Goal: Find specific page/section: Find specific page/section

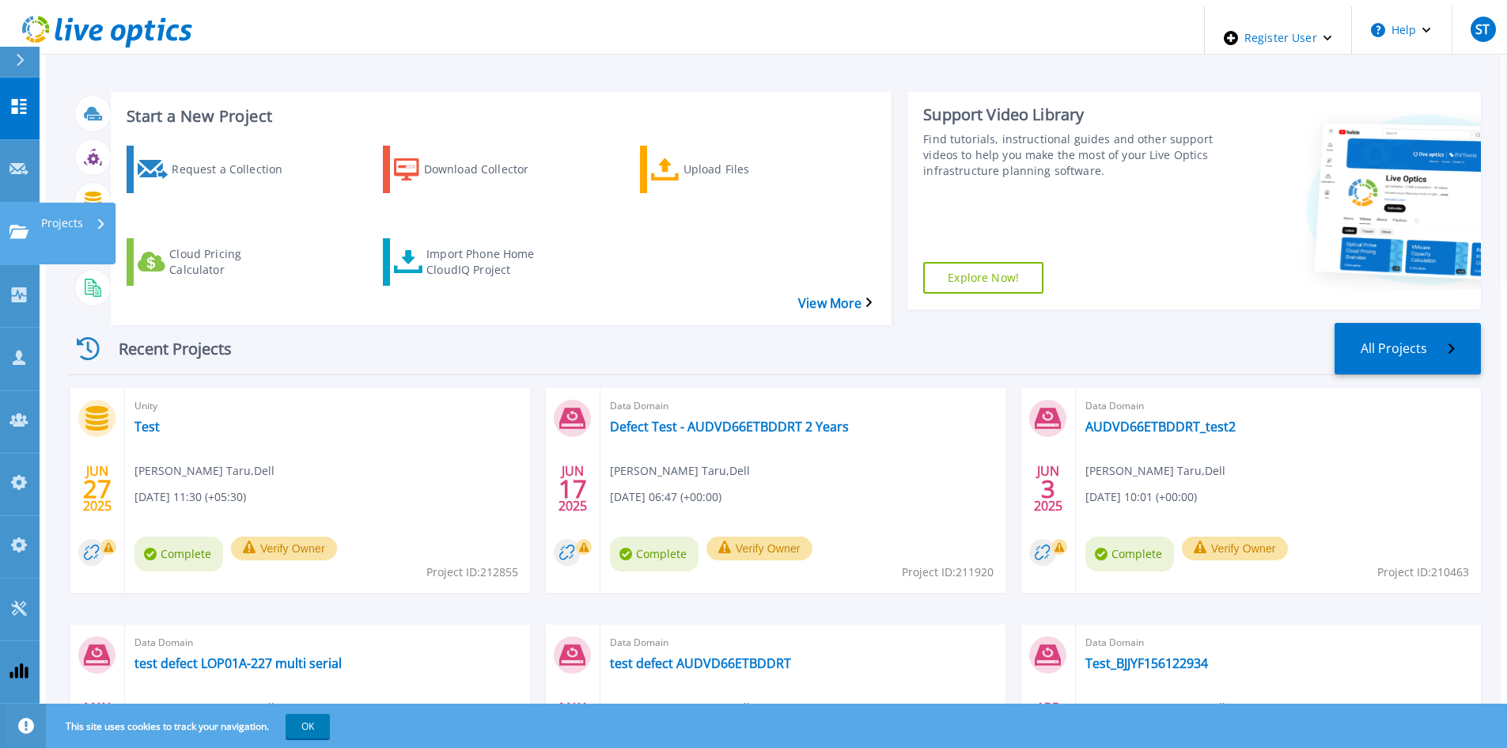
click at [21, 225] on icon at bounding box center [18, 231] width 19 height 13
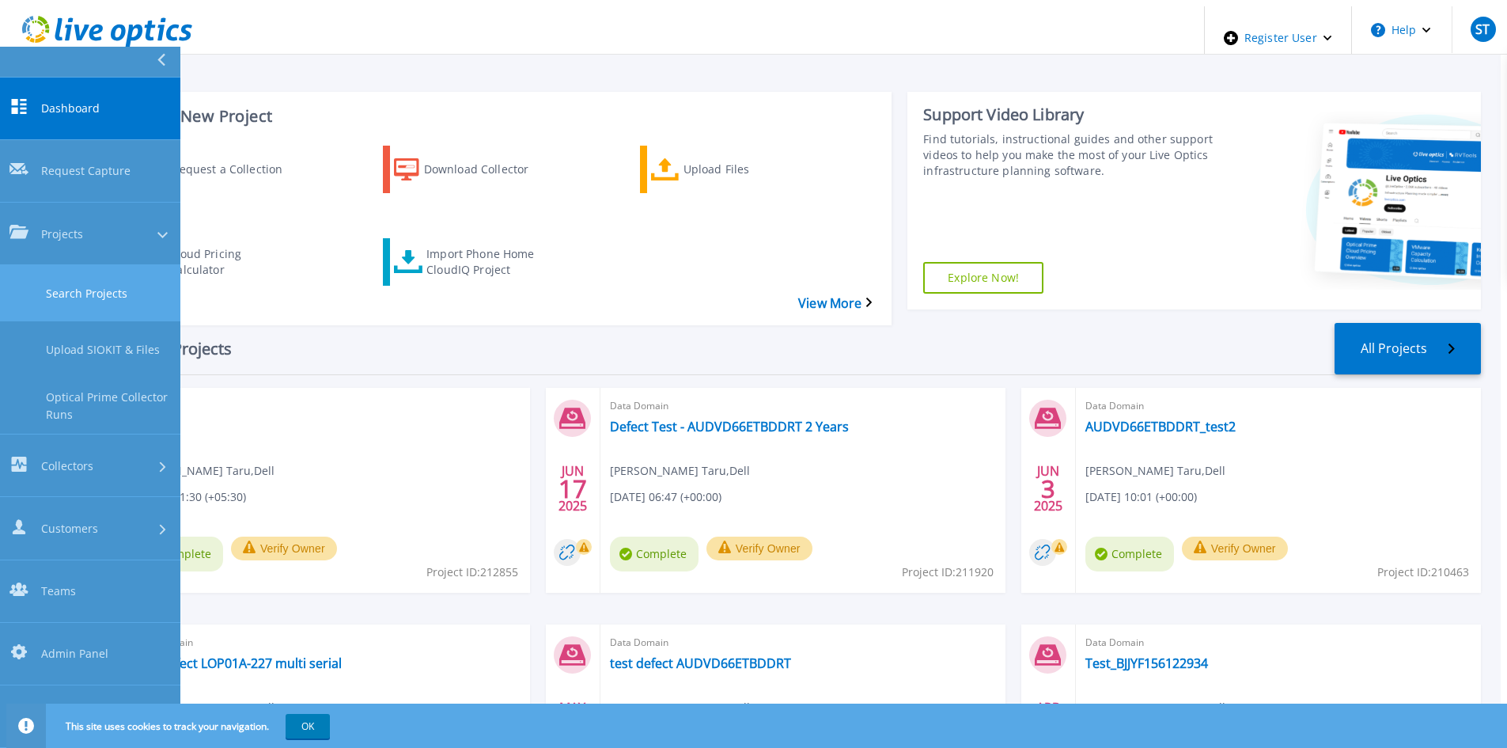
click at [71, 265] on link "Search Projects" at bounding box center [90, 293] width 180 height 56
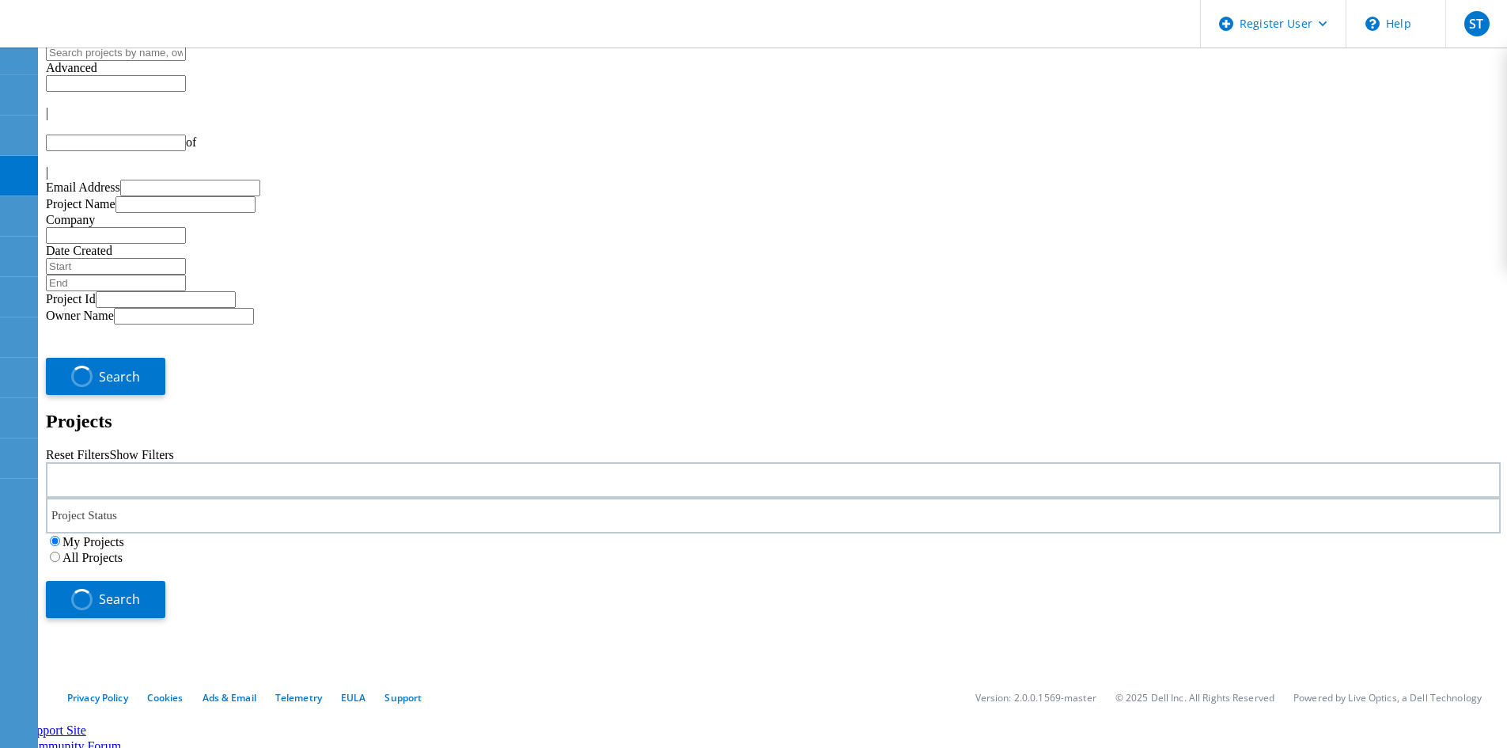
type input "1"
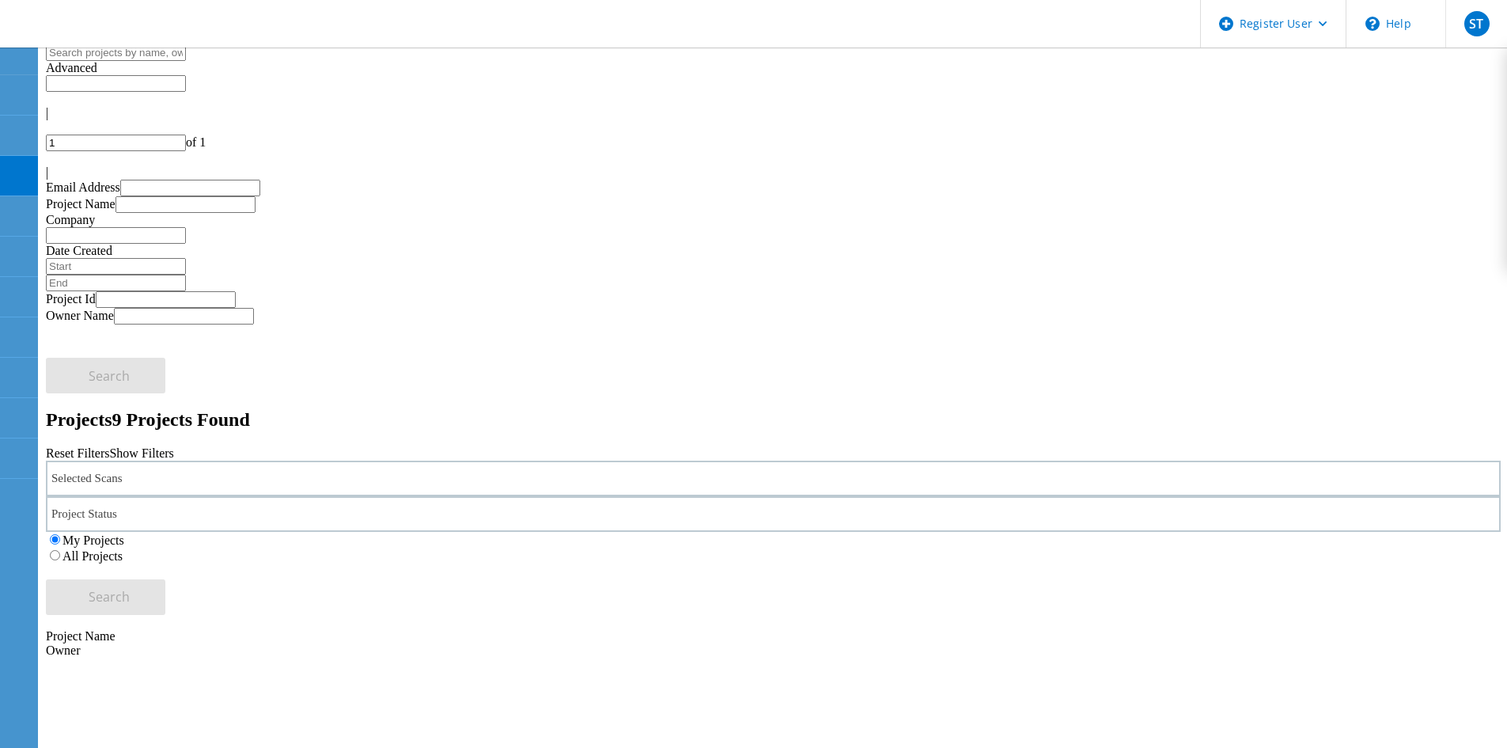
click at [123, 549] on label "All Projects" at bounding box center [93, 555] width 60 height 13
click at [60, 550] on input "All Projects" at bounding box center [55, 555] width 10 height 10
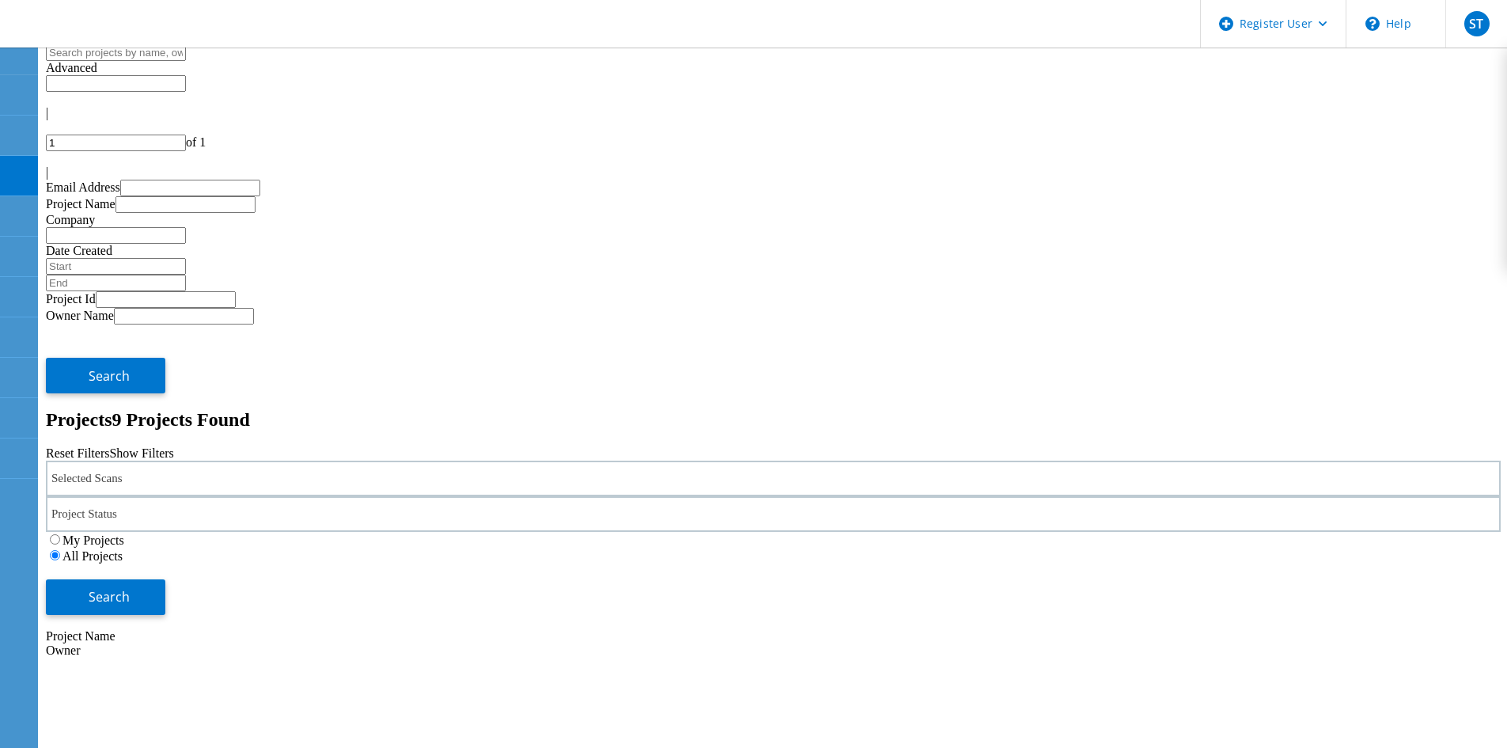
click at [186, 135] on input "1" at bounding box center [116, 143] width 140 height 17
click at [347, 460] on div "Selected Scans" at bounding box center [773, 478] width 1455 height 36
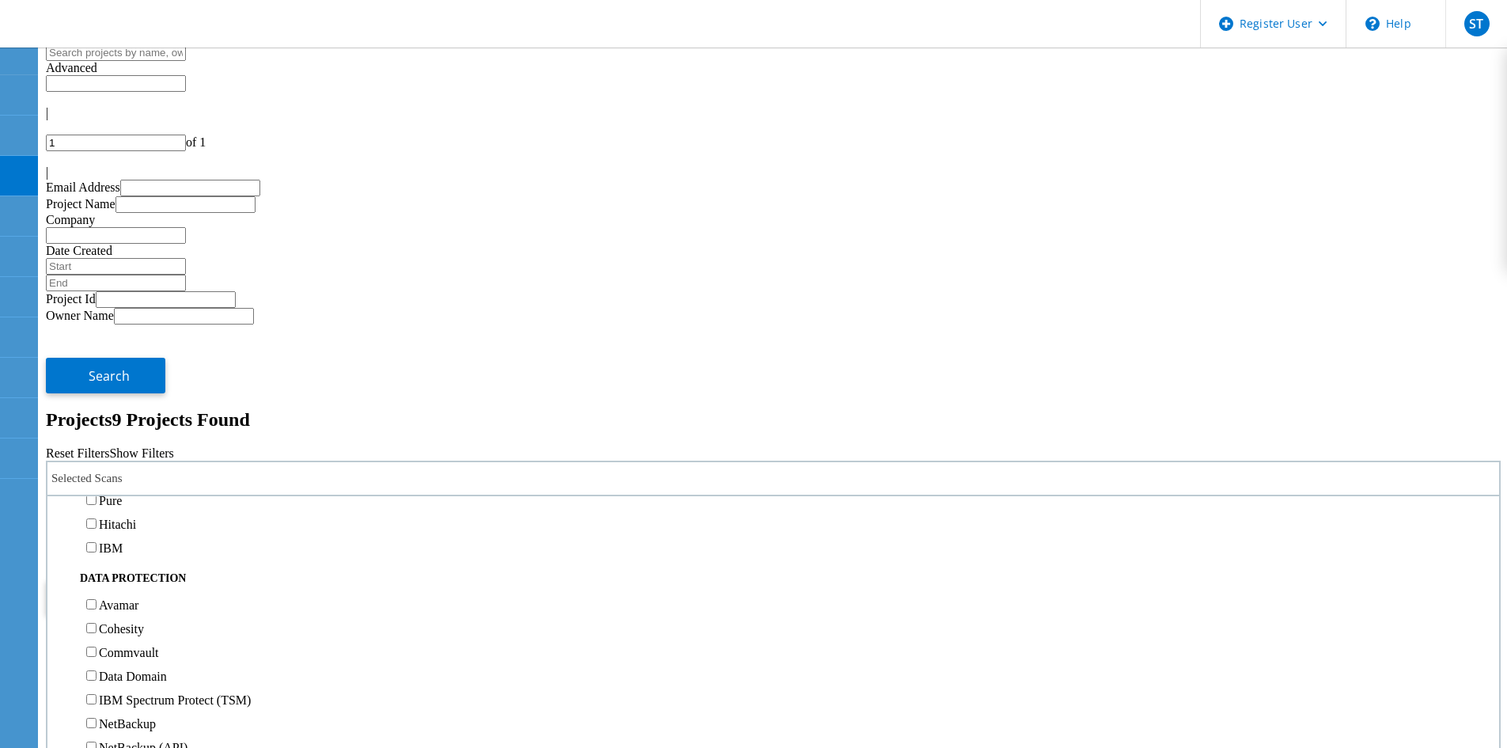
scroll to position [633, 0]
click at [131, 422] on div "Pure" at bounding box center [773, 434] width 1436 height 24
click at [122, 427] on label "Pure" at bounding box center [110, 433] width 23 height 13
click at [97, 428] on input "Pure" at bounding box center [91, 433] width 10 height 10
click at [165, 579] on button "Search" at bounding box center [105, 597] width 119 height 36
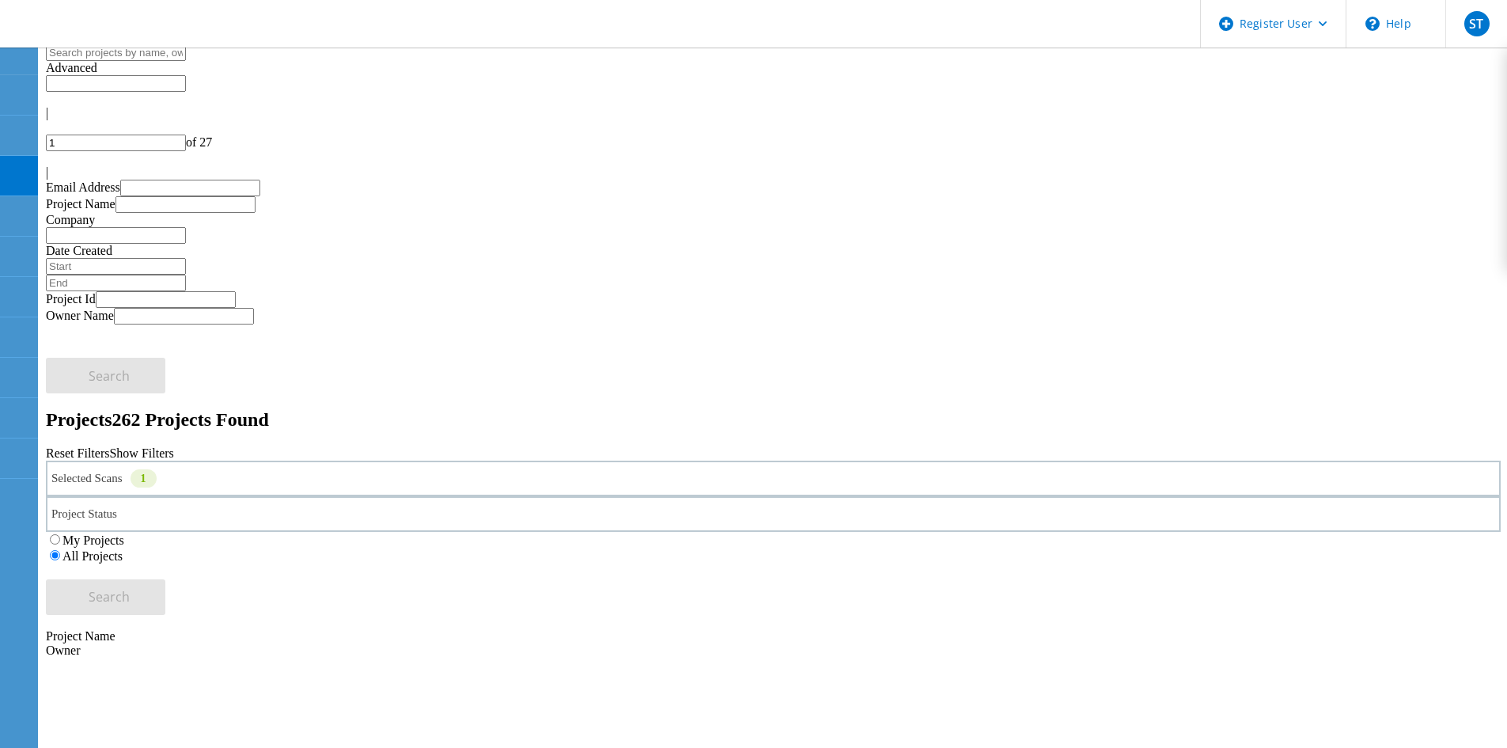
drag, startPoint x: 1354, startPoint y: 80, endPoint x: 1331, endPoint y: 89, distance: 24.5
click at [1331, 135] on div "1 of 27" at bounding box center [773, 143] width 1455 height 17
click at [186, 135] on input "1" at bounding box center [116, 143] width 140 height 17
type input "8"
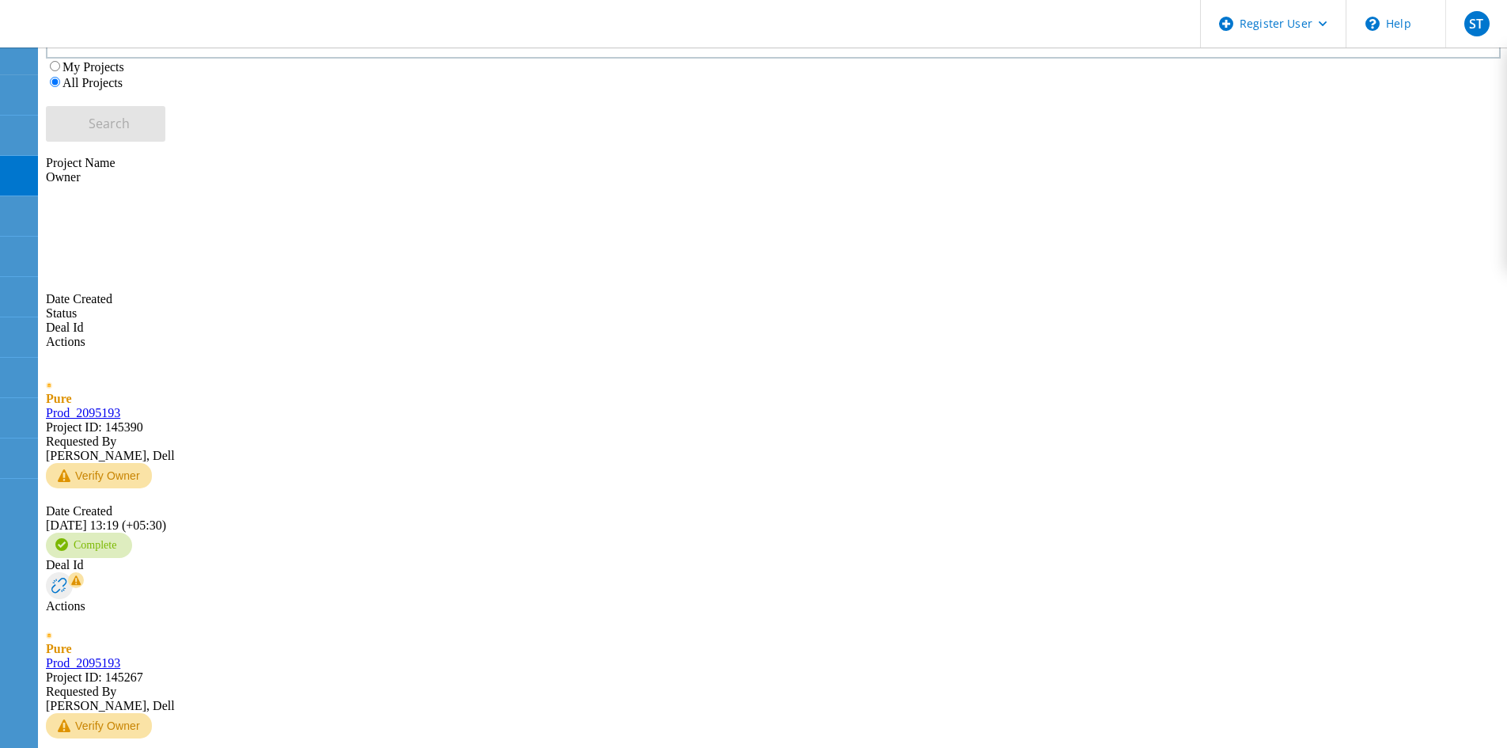
scroll to position [475, 0]
